Goal: Task Accomplishment & Management: Manage account settings

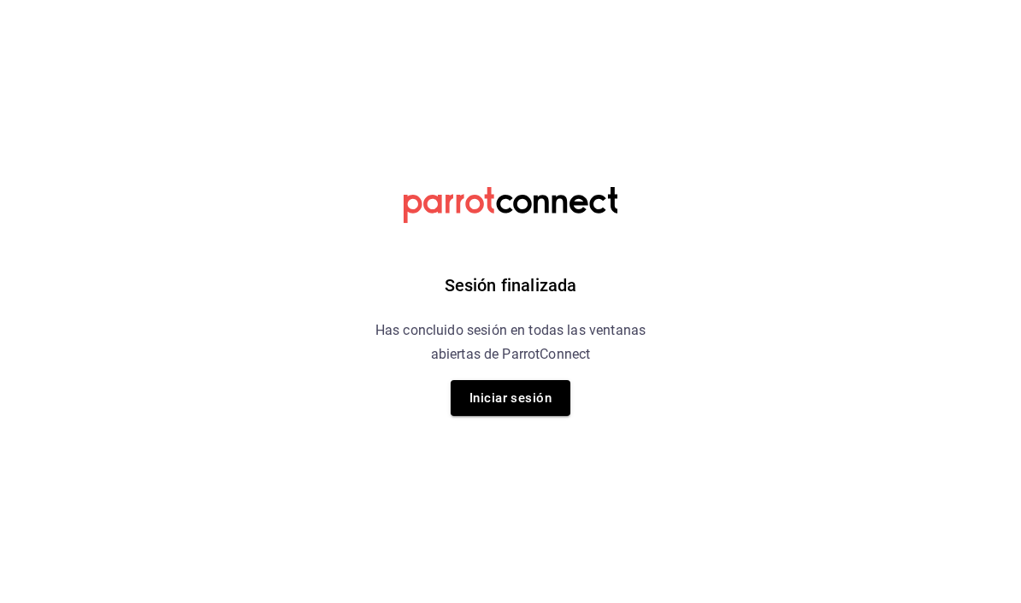
click at [533, 420] on div "Sesión finalizada Has concluido sesión en todas las ventanas abiertas de Parrot…" at bounding box center [511, 301] width 432 height 603
click at [530, 400] on button "Iniciar sesión" at bounding box center [510, 398] width 120 height 36
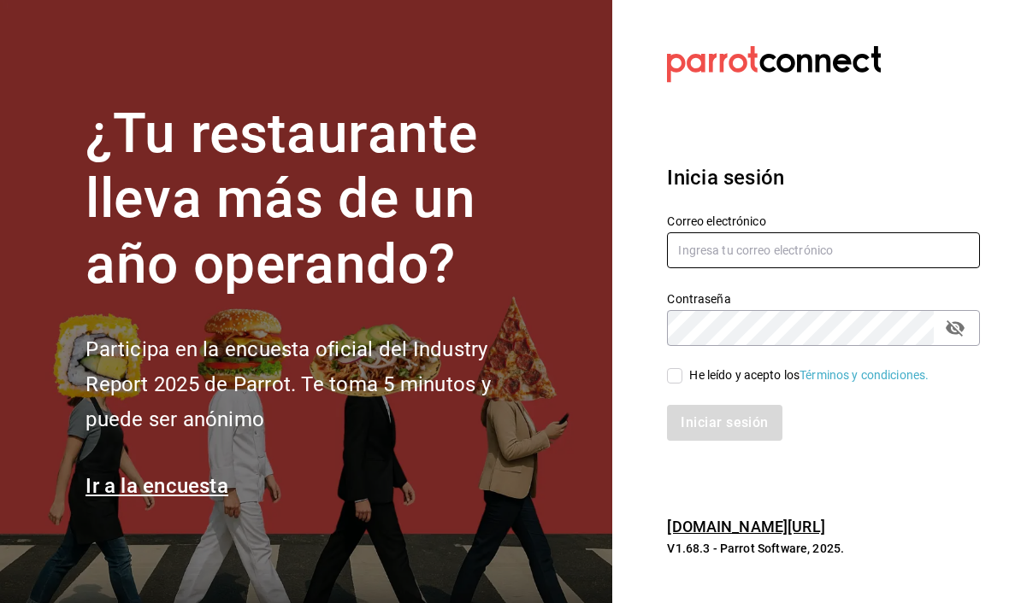
drag, startPoint x: 744, startPoint y: 277, endPoint x: 744, endPoint y: 147, distance: 129.9
click at [744, 233] on input "text" at bounding box center [823, 251] width 313 height 36
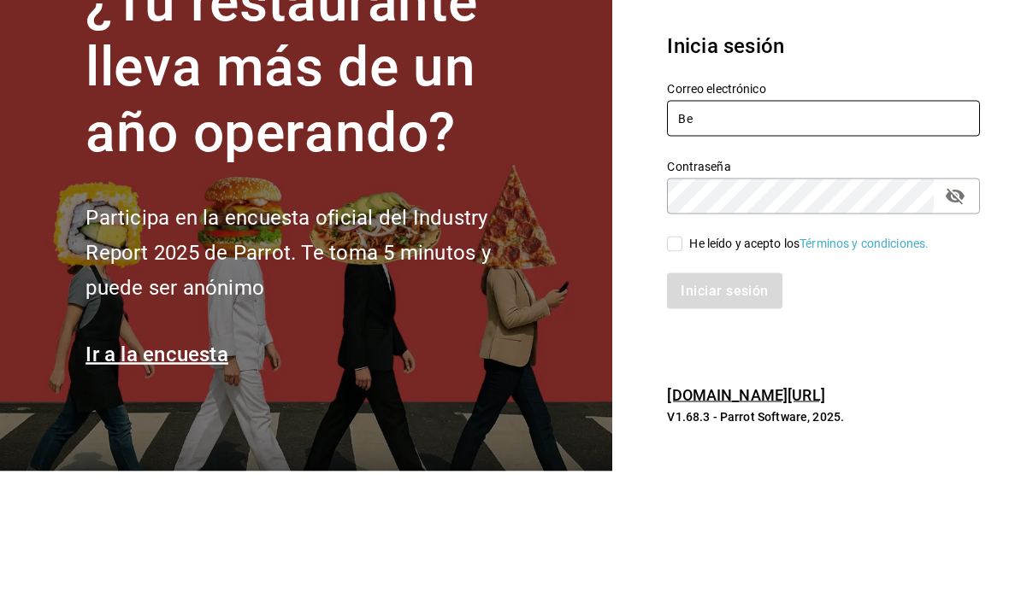
scroll to position [61, 0]
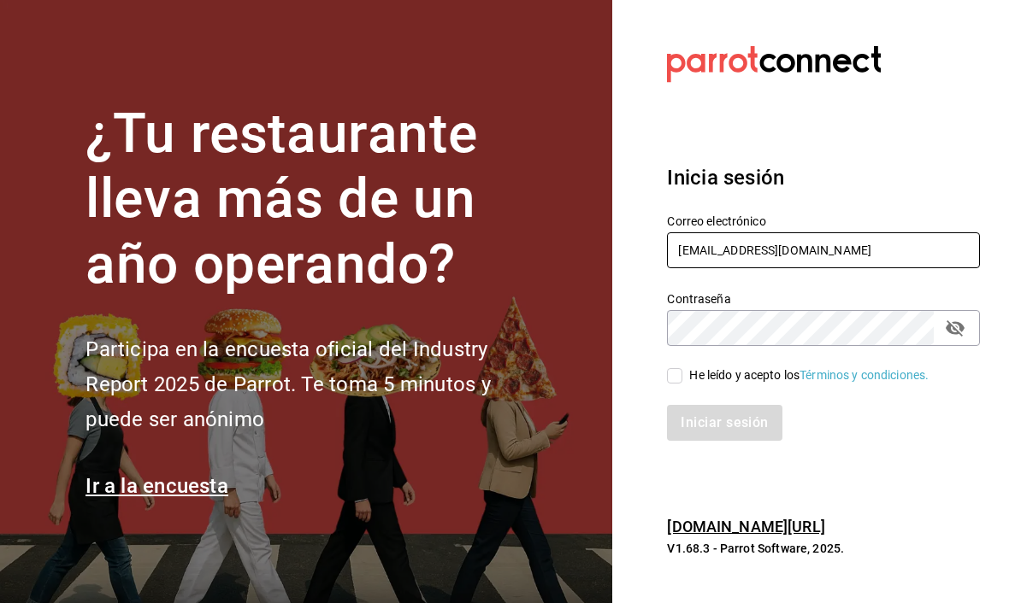
type input "Berrinche155@gmail.com"
click at [676, 368] on input "He leído y acepto los Términos y condiciones." at bounding box center [674, 375] width 15 height 15
checkbox input "true"
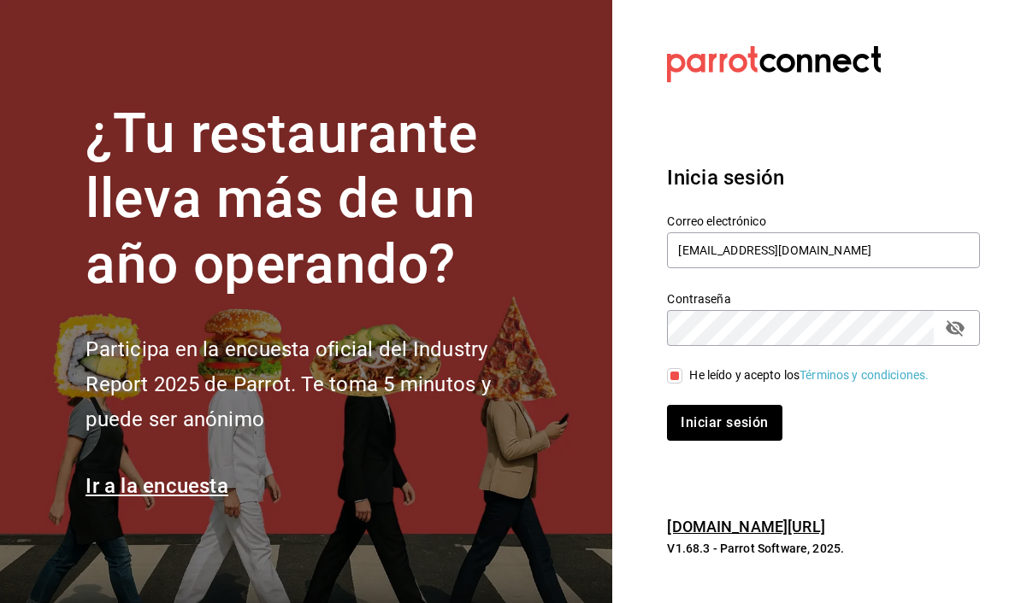
click at [734, 412] on div "Inicia sesión Correo electrónico Berrinche155@gmail.com Contraseña Contraseña H…" at bounding box center [823, 302] width 313 height 321
click at [731, 405] on button "Iniciar sesión" at bounding box center [725, 423] width 116 height 36
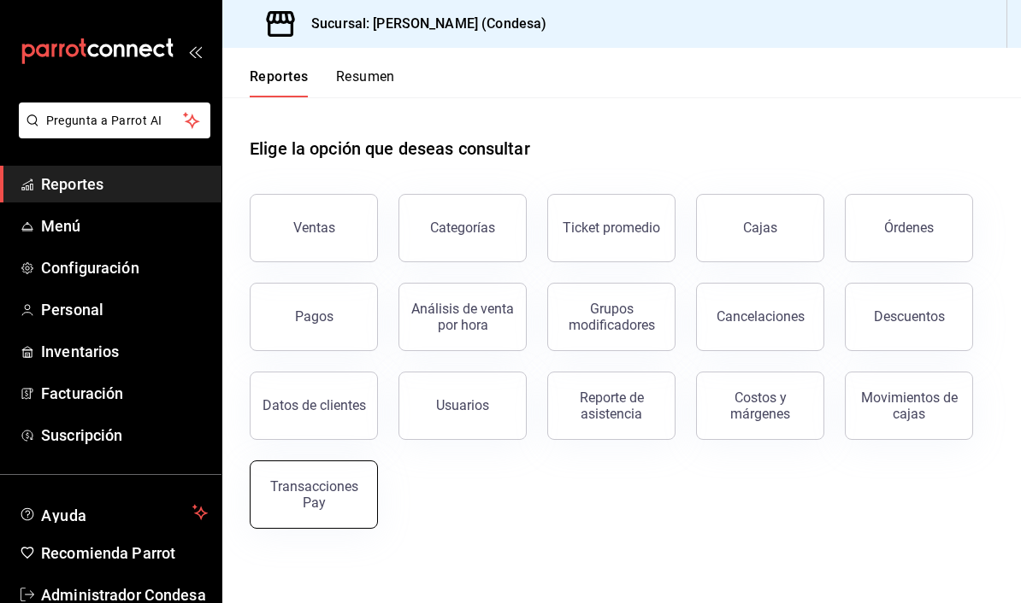
click at [327, 484] on div "Transacciones Pay" at bounding box center [314, 495] width 106 height 32
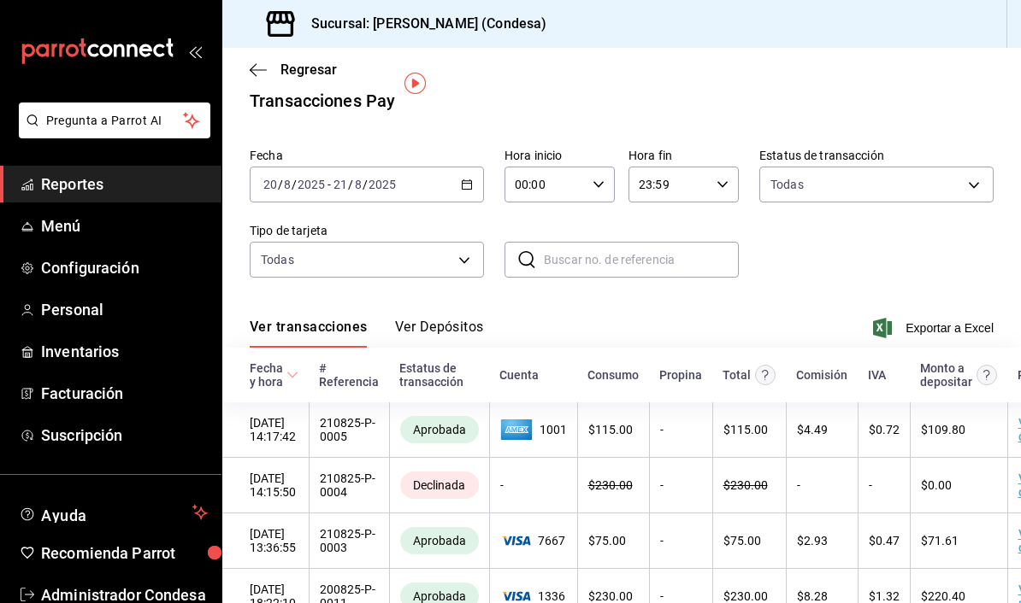
scroll to position [8, 0]
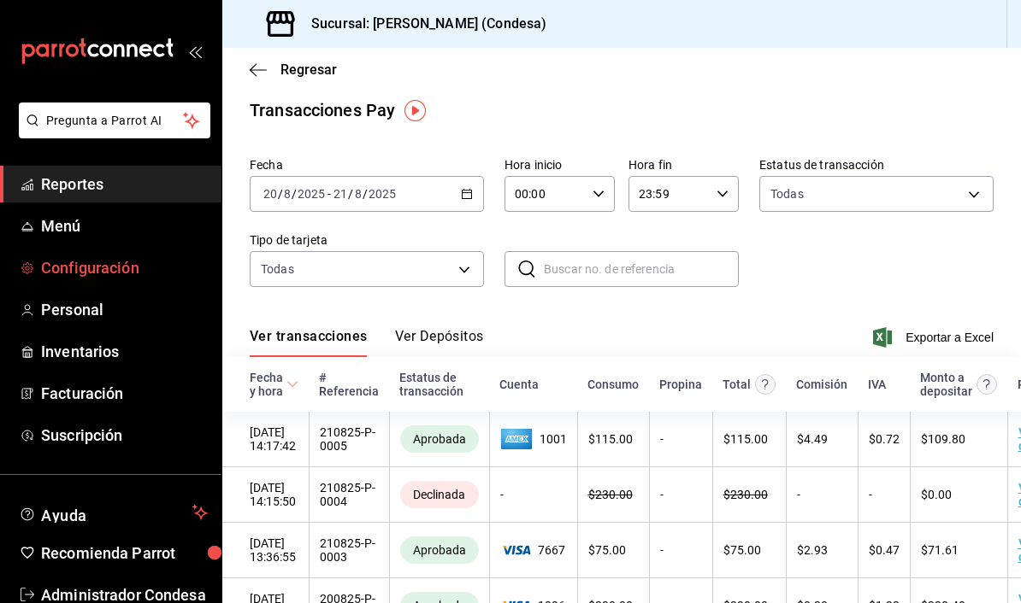
click at [100, 276] on span "Configuración" at bounding box center [124, 267] width 167 height 23
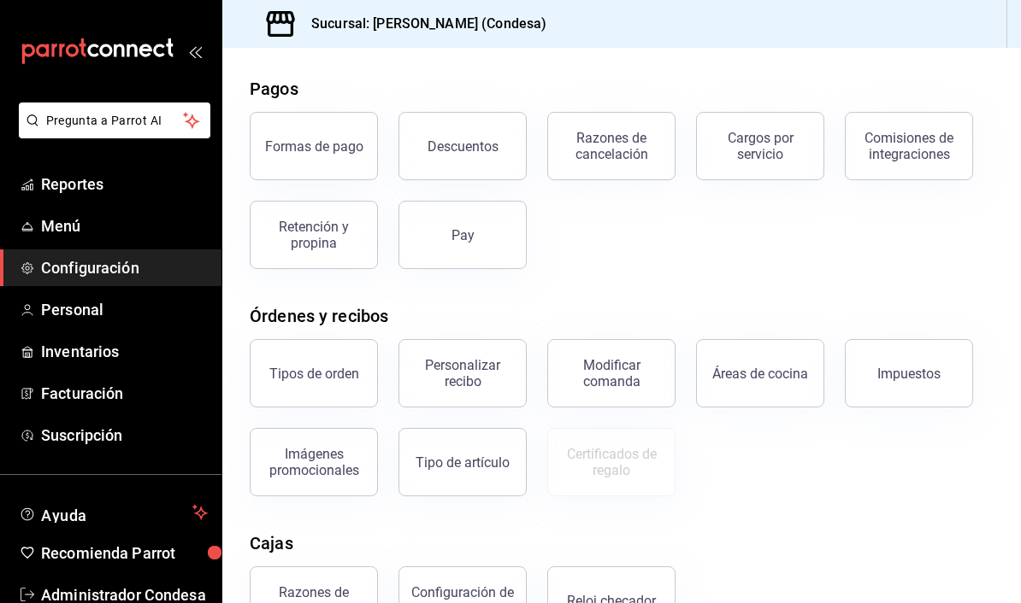
scroll to position [56, 0]
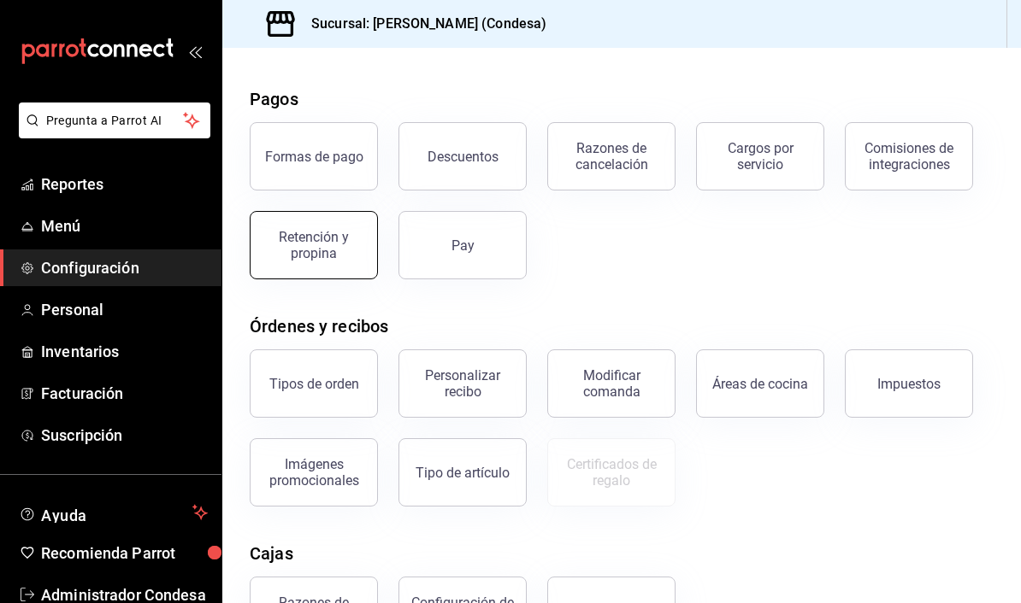
click at [342, 233] on div "Retención y propina" at bounding box center [314, 245] width 106 height 32
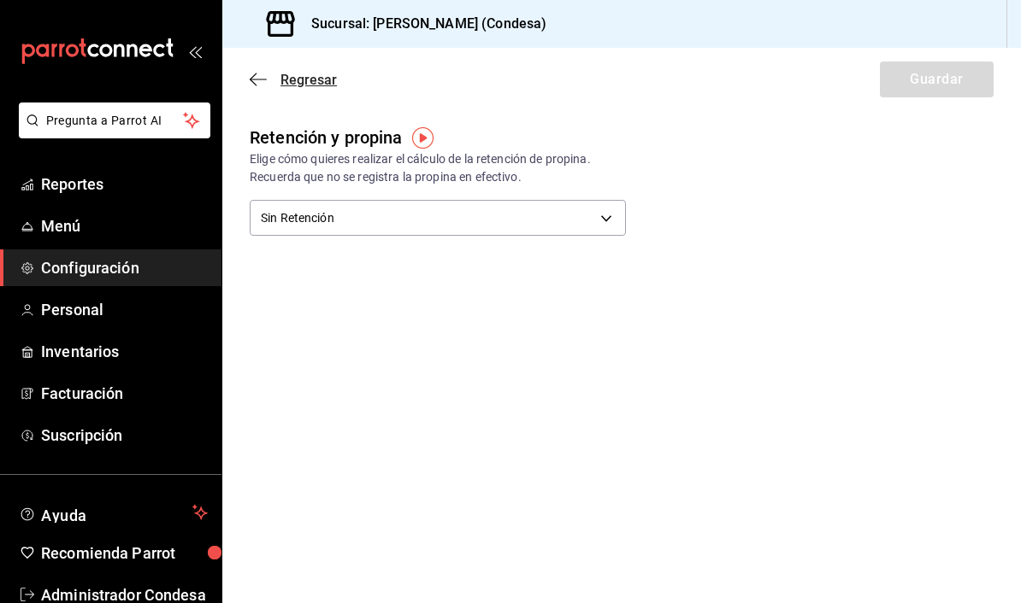
click at [264, 76] on icon "button" at bounding box center [258, 79] width 17 height 15
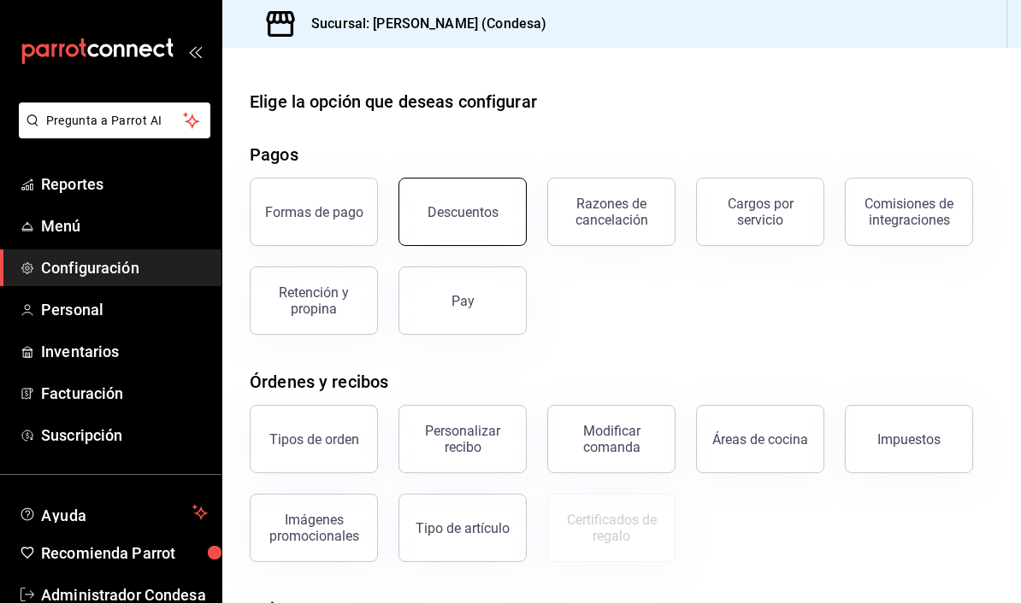
click at [435, 203] on button "Descuentos" at bounding box center [462, 212] width 128 height 68
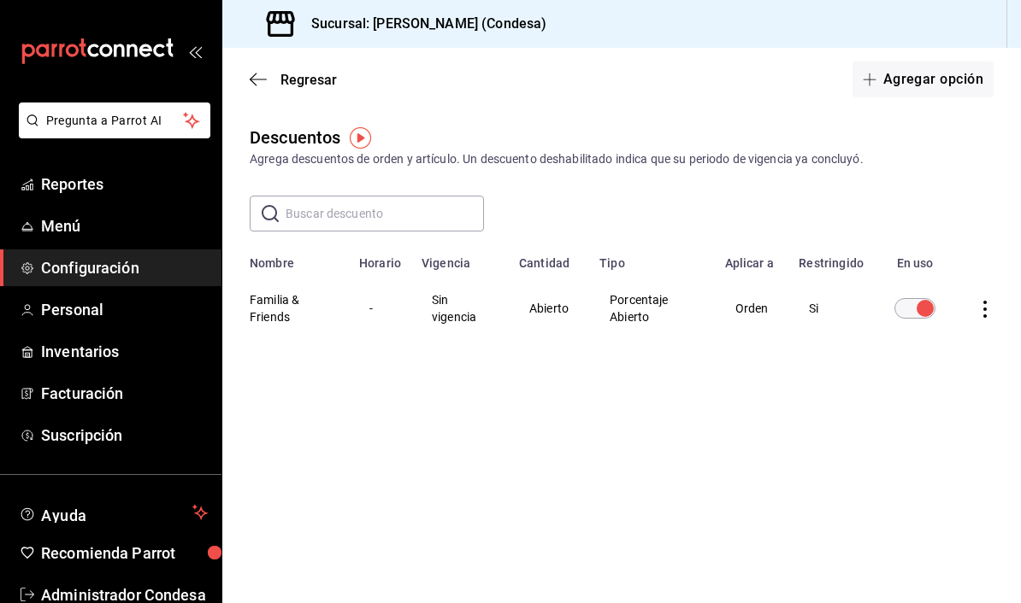
click at [255, 70] on div "Regresar Agregar opción" at bounding box center [621, 79] width 798 height 63
click at [261, 80] on icon "button" at bounding box center [258, 79] width 17 height 15
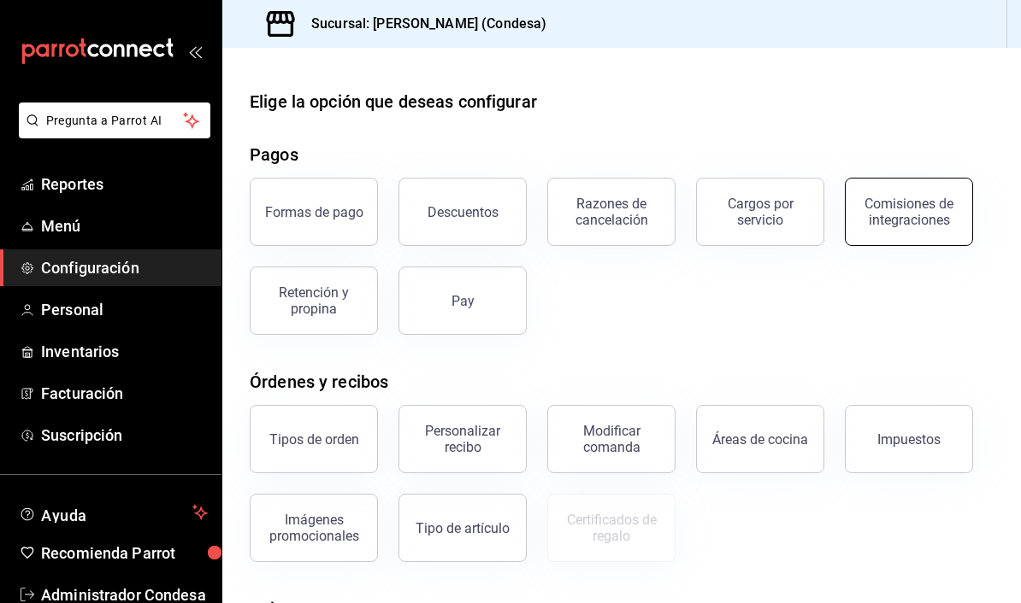
click at [896, 213] on div "Comisiones de integraciones" at bounding box center [909, 212] width 106 height 32
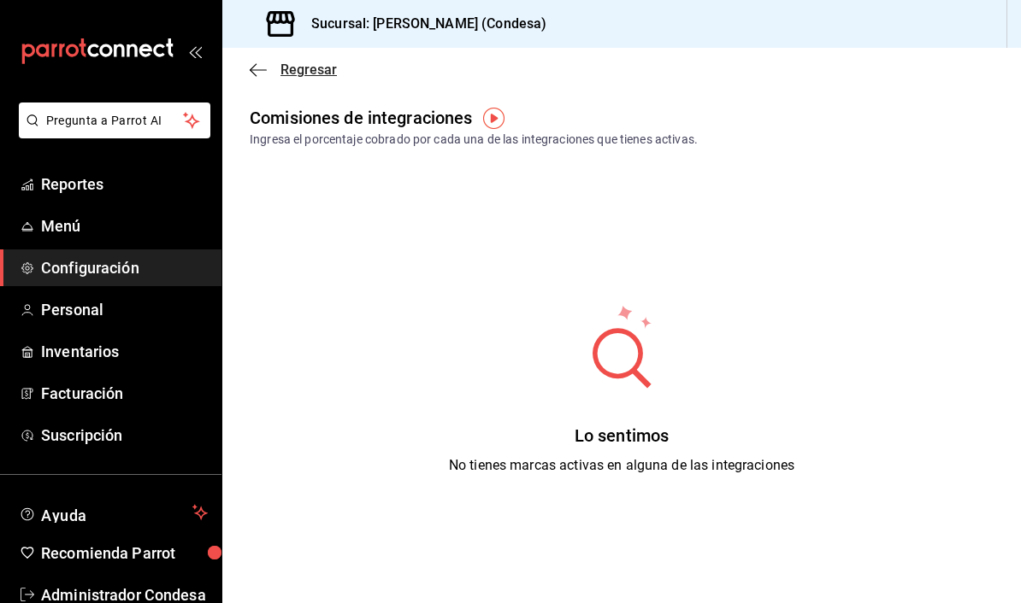
click at [267, 67] on span "Regresar" at bounding box center [293, 70] width 87 height 16
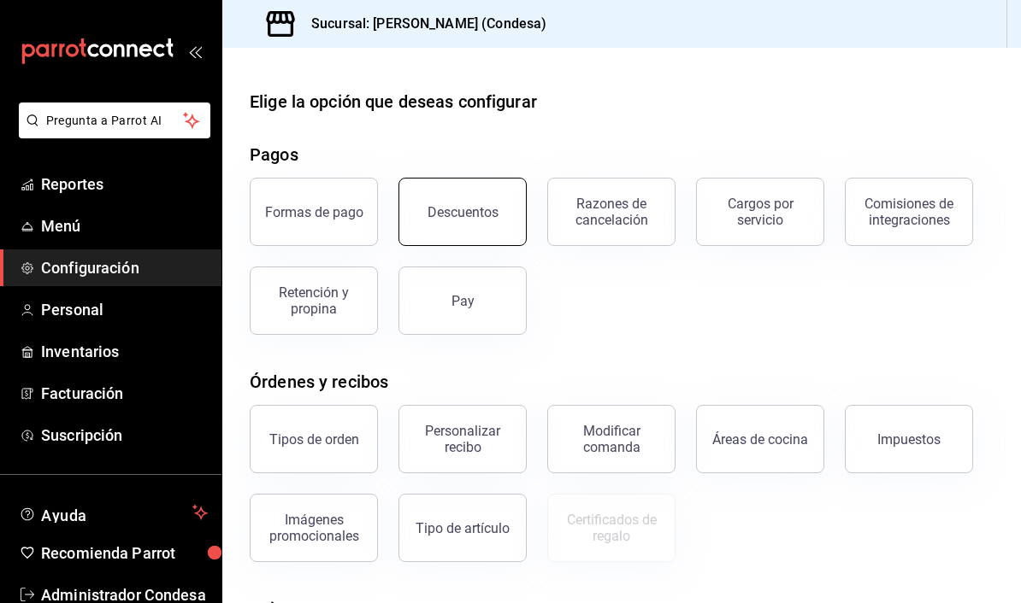
click at [492, 208] on div "Descuentos" at bounding box center [462, 212] width 71 height 16
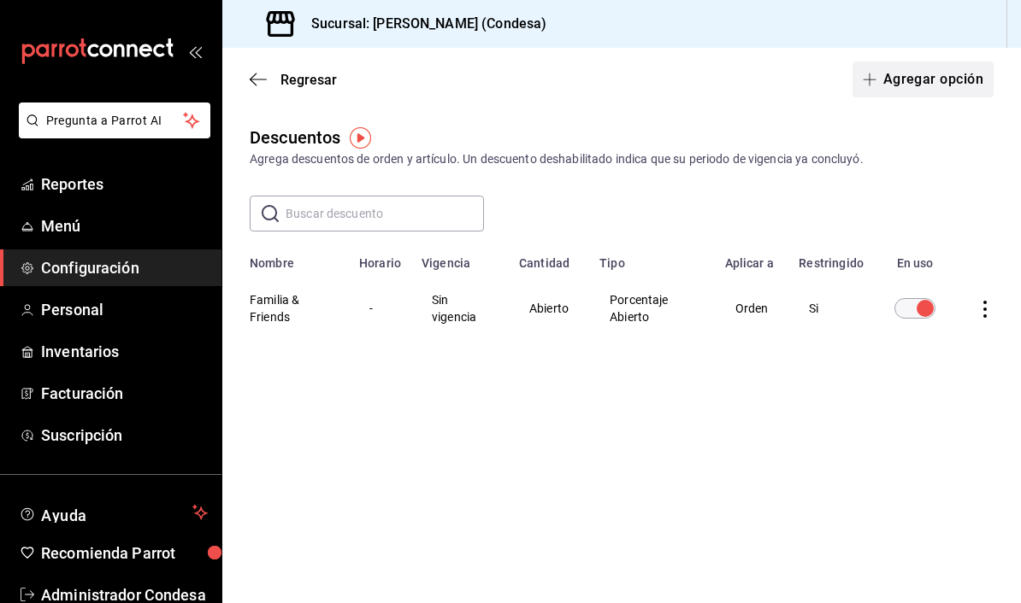
click at [909, 96] on button "Agregar opción" at bounding box center [922, 80] width 141 height 36
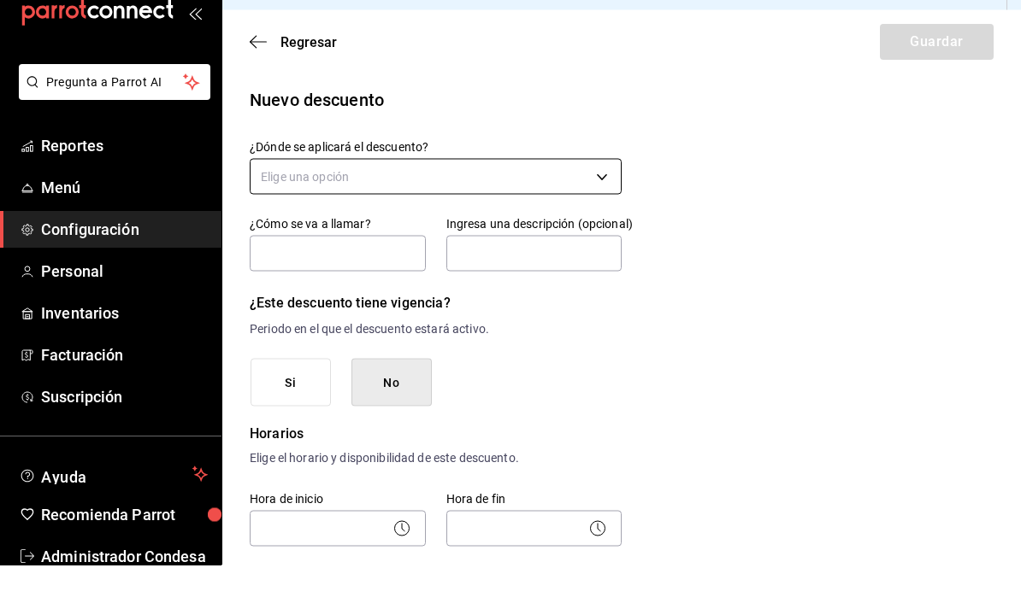
click at [444, 129] on body "Pregunta a Parrot AI Reportes Menú Configuración Personal Inventarios Facturaci…" at bounding box center [510, 301] width 1021 height 603
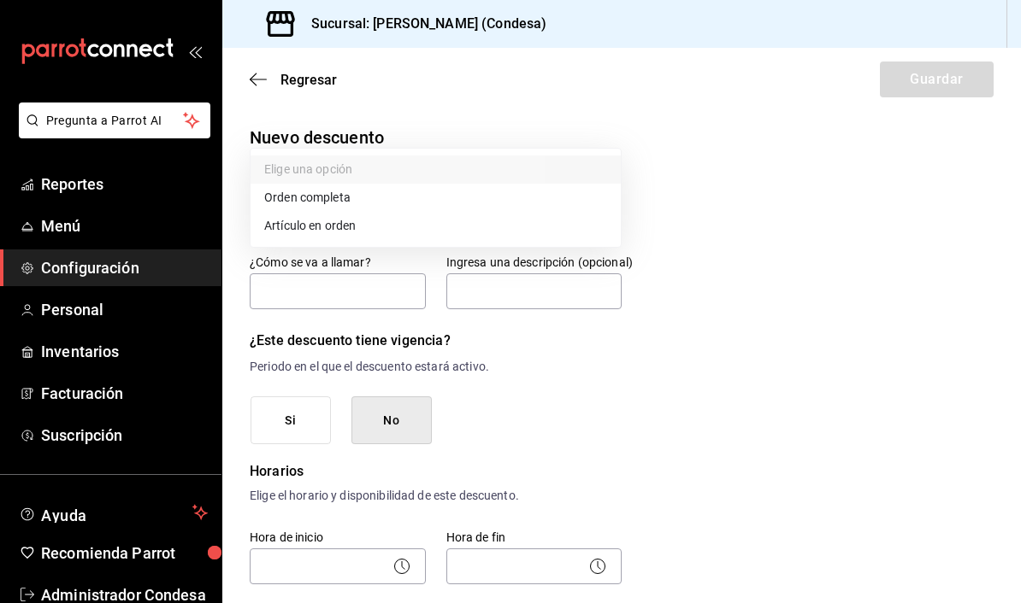
click at [840, 251] on div at bounding box center [510, 301] width 1021 height 603
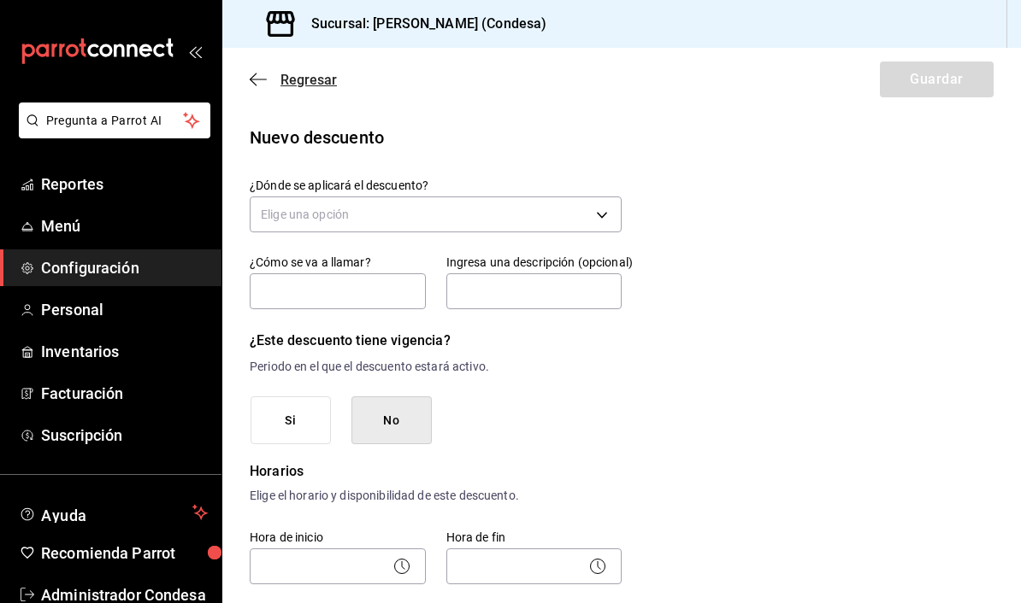
click at [256, 72] on icon "button" at bounding box center [258, 79] width 17 height 15
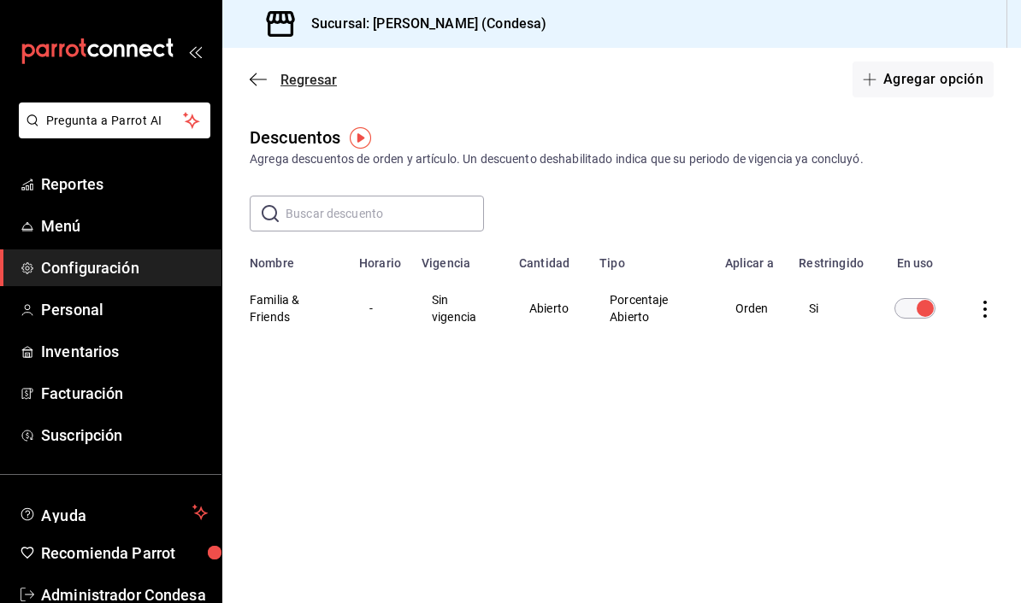
click at [287, 84] on span "Regresar" at bounding box center [308, 80] width 56 height 16
